Goal: Transaction & Acquisition: Book appointment/travel/reservation

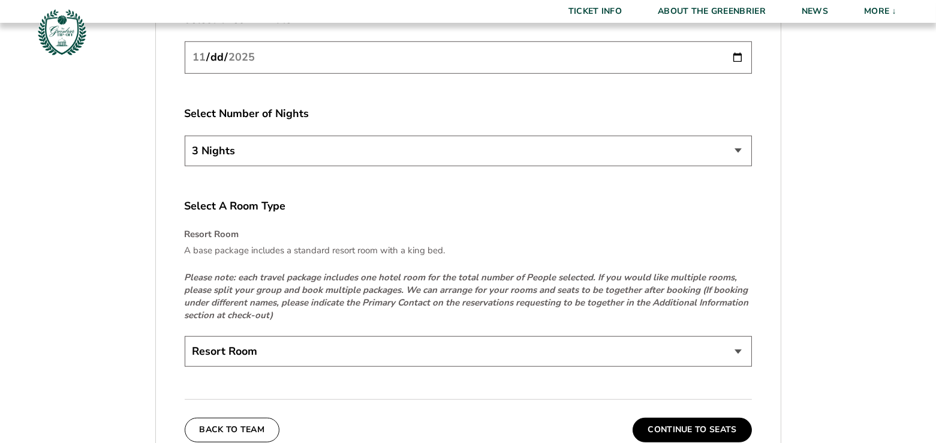
scroll to position [1678, 0]
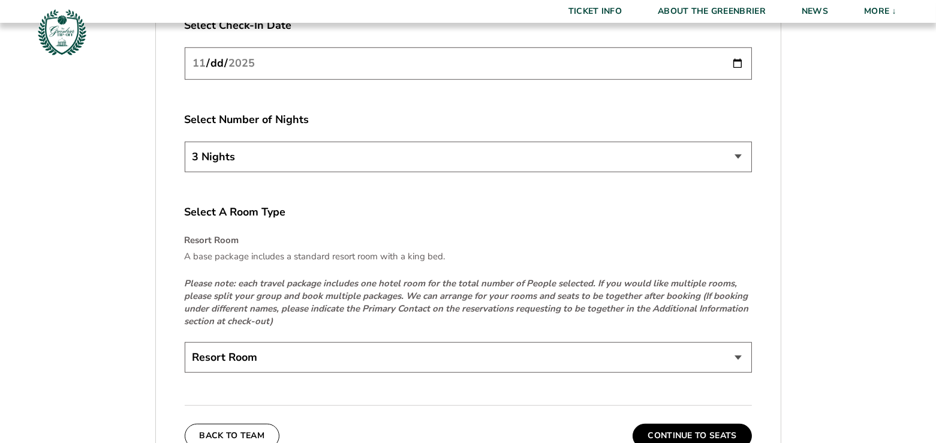
click at [469, 70] on input "[DATE]" at bounding box center [468, 63] width 567 height 32
click at [739, 58] on input "[DATE]" at bounding box center [468, 63] width 567 height 32
type input "[DATE]"
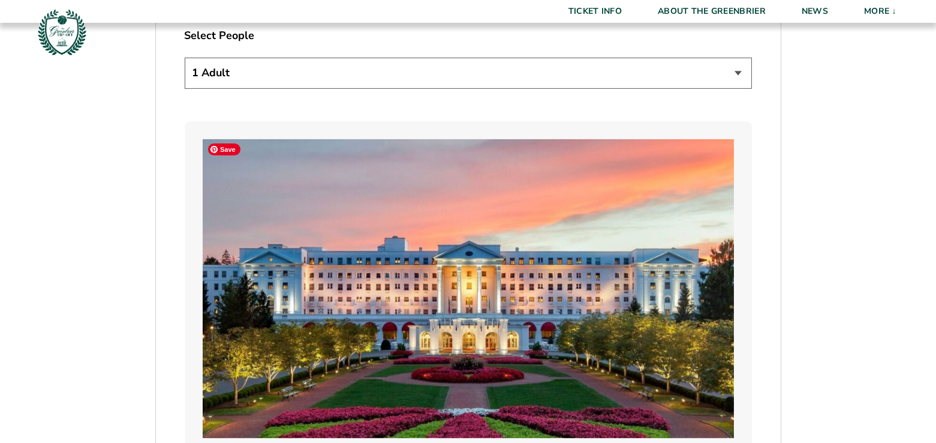
scroll to position [757, 0]
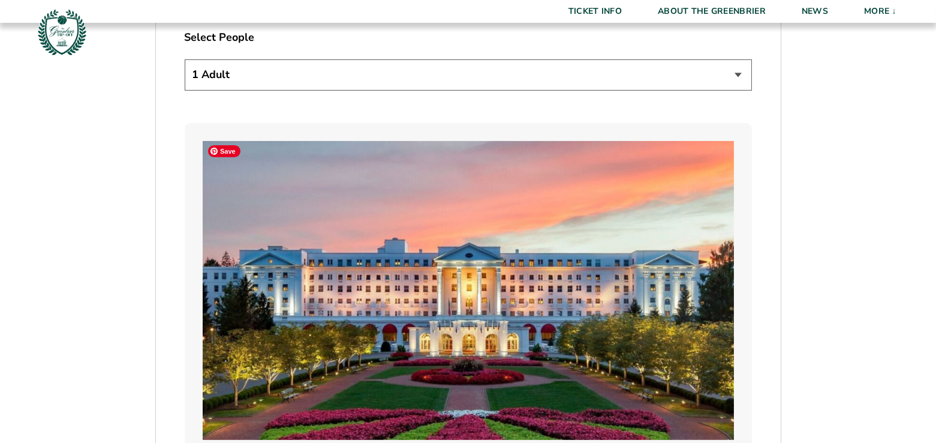
click at [376, 78] on select "1 Adult 2 Adults 3 Adults 4 Adults 2 Adults + 1 Child 2 Adults + 2 Children 2 A…" at bounding box center [468, 74] width 567 height 31
select select "2 Adults"
click at [185, 59] on select "1 Adult 2 Adults 3 Adults 4 Adults 2 Adults + 1 Child 2 Adults + 2 Children 2 A…" at bounding box center [468, 74] width 567 height 31
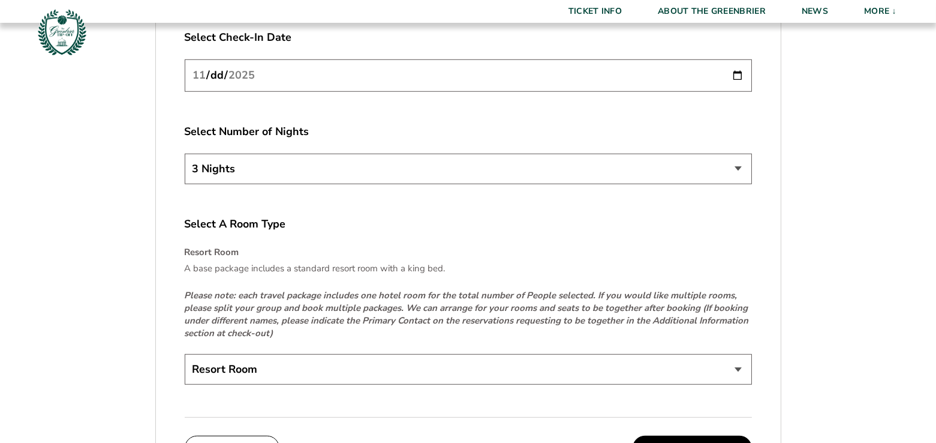
scroll to position [1716, 0]
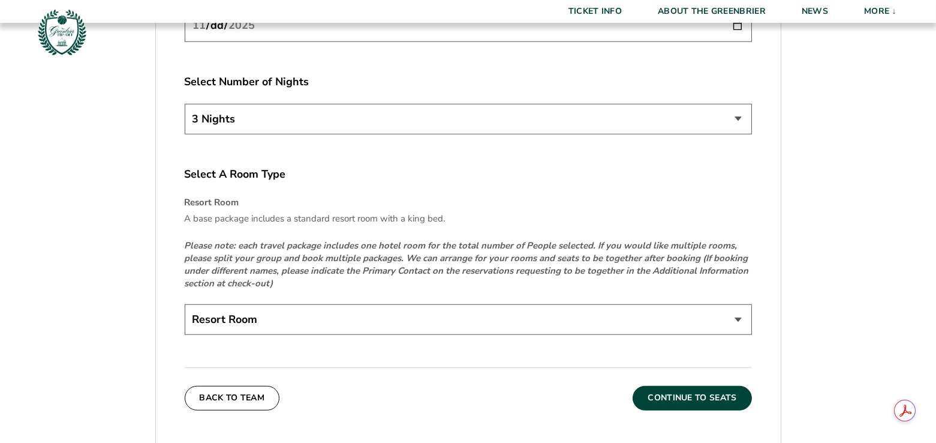
click at [676, 397] on button "Continue To Seats" at bounding box center [692, 398] width 119 height 24
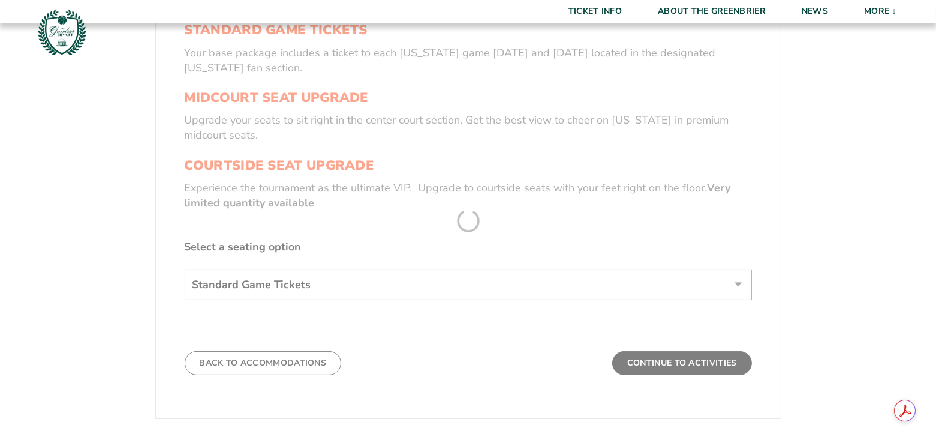
scroll to position [456, 0]
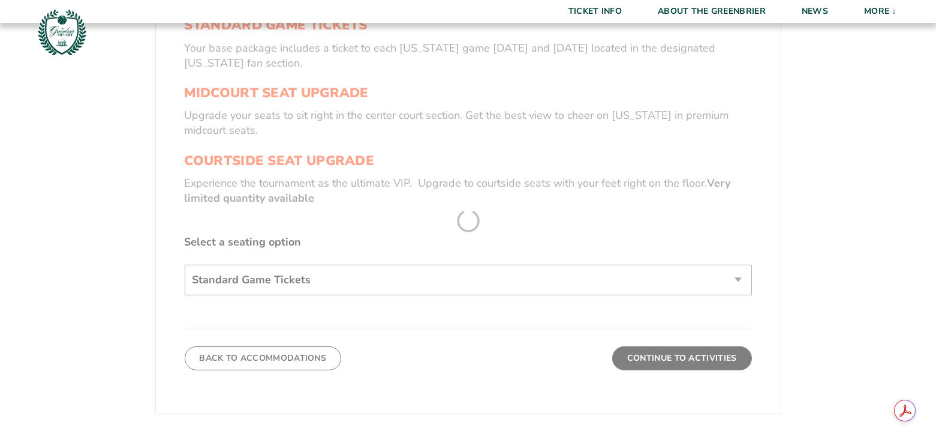
click at [492, 276] on form "[US_STATE] [US_STATE] Travel Package 1. Team 2. Accommodations 3. Seats 4. Acti…" at bounding box center [468, 122] width 936 height 1156
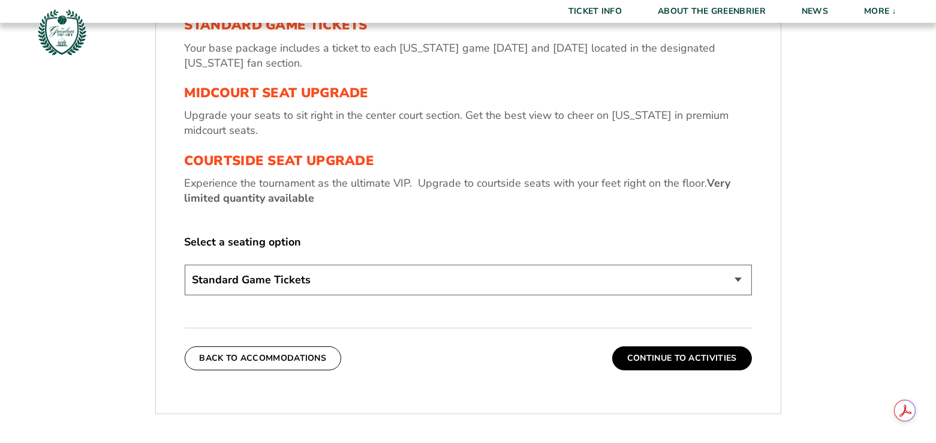
click at [492, 276] on select "Standard Game Tickets Midcourt Seat Upgrade (+$130 per person) Courtside Seat U…" at bounding box center [468, 279] width 567 height 31
select select "Midcourt Seat Upgrade"
click at [185, 264] on select "Standard Game Tickets Midcourt Seat Upgrade (+$130 per person) Courtside Seat U…" at bounding box center [468, 279] width 567 height 31
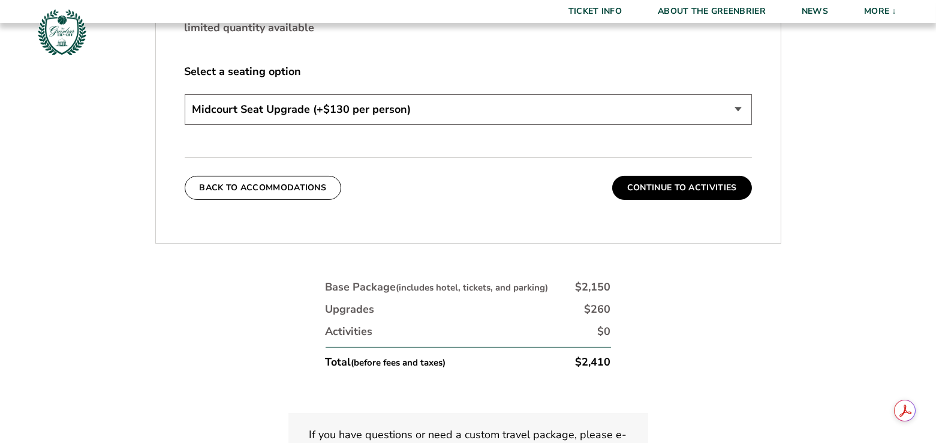
scroll to position [633, 0]
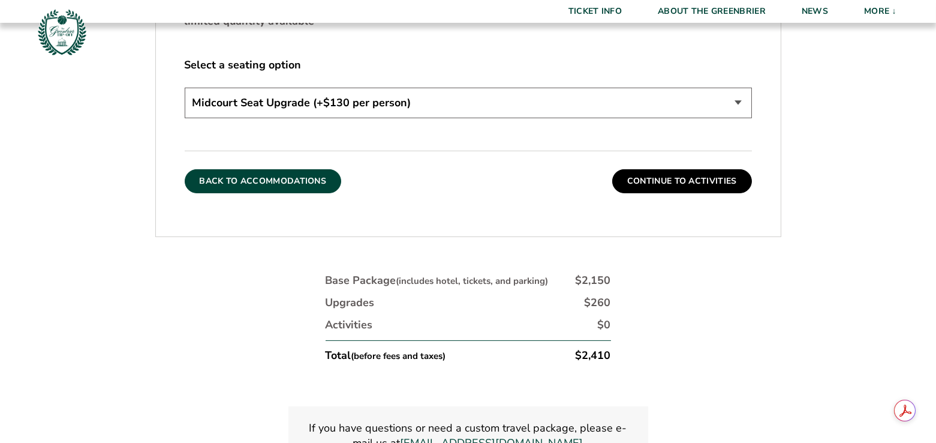
click at [303, 181] on button "Back To Accommodations" at bounding box center [263, 181] width 157 height 24
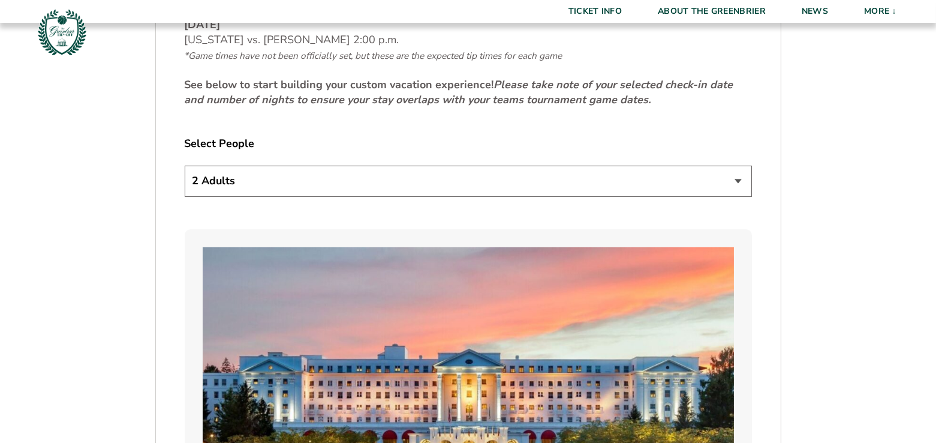
scroll to position [652, 0]
click at [326, 175] on select "1 Adult 2 Adults 3 Adults 4 Adults 2 Adults + 1 Child 2 Adults + 2 Children 2 A…" at bounding box center [468, 180] width 567 height 31
select select "1 Adult"
click at [185, 165] on select "1 Adult 2 Adults 3 Adults 4 Adults 2 Adults + 1 Child 2 Adults + 2 Children 2 A…" at bounding box center [468, 180] width 567 height 31
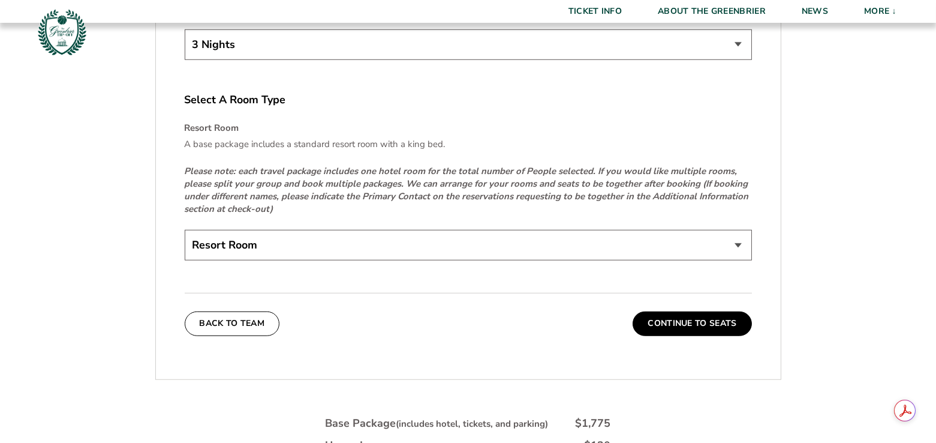
scroll to position [1921, 0]
